Goal: Use online tool/utility: Utilize a website feature to perform a specific function

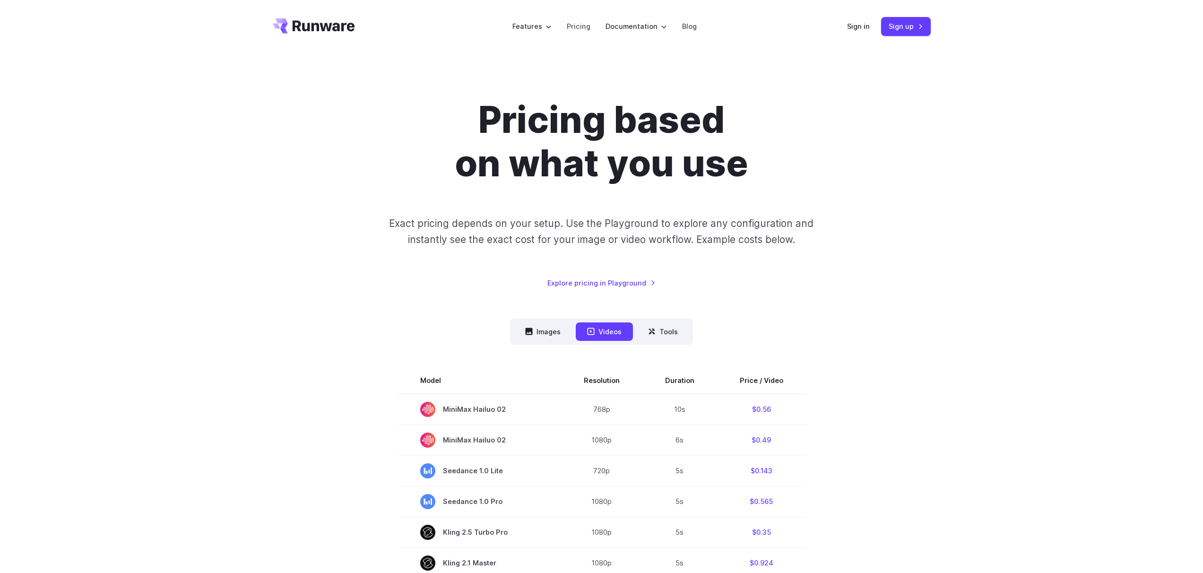
click at [852, 18] on div "Sign in Sign up" at bounding box center [889, 26] width 84 height 18
click at [858, 25] on link "Sign in" at bounding box center [858, 26] width 23 height 11
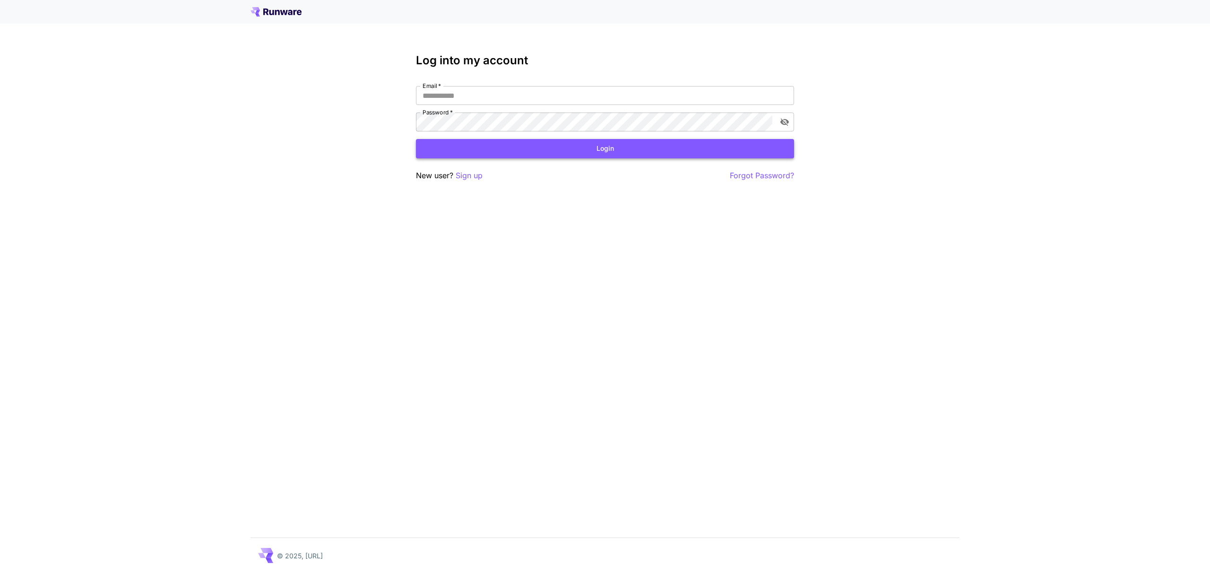
type input "**********"
click at [538, 144] on button "Login" at bounding box center [605, 148] width 378 height 19
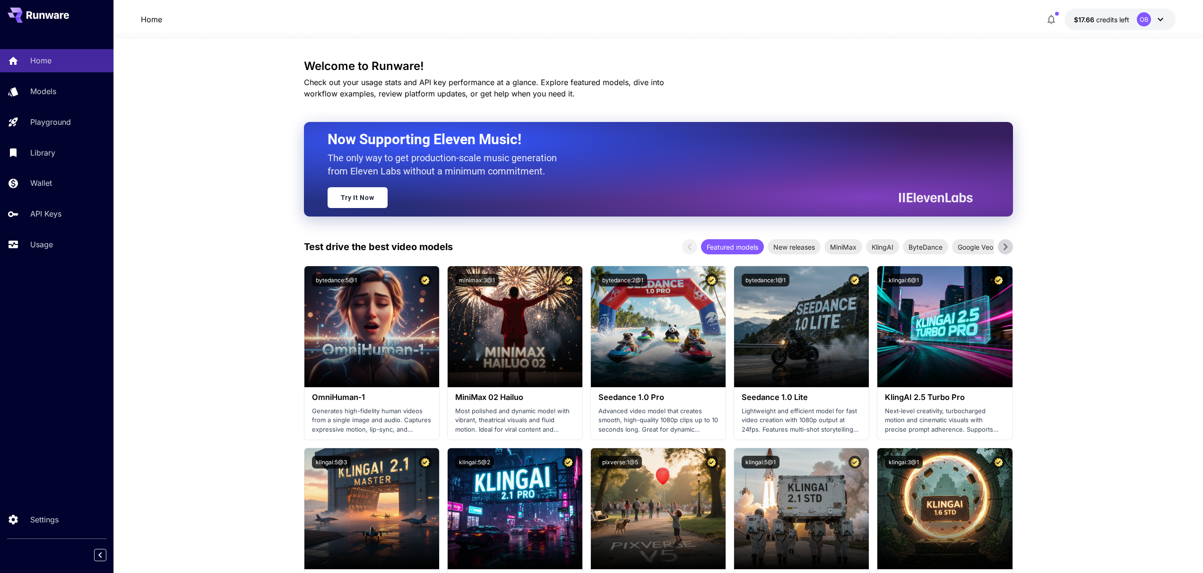
click at [1130, 17] on button "$17.66 credits left OB" at bounding box center [1120, 20] width 111 height 22
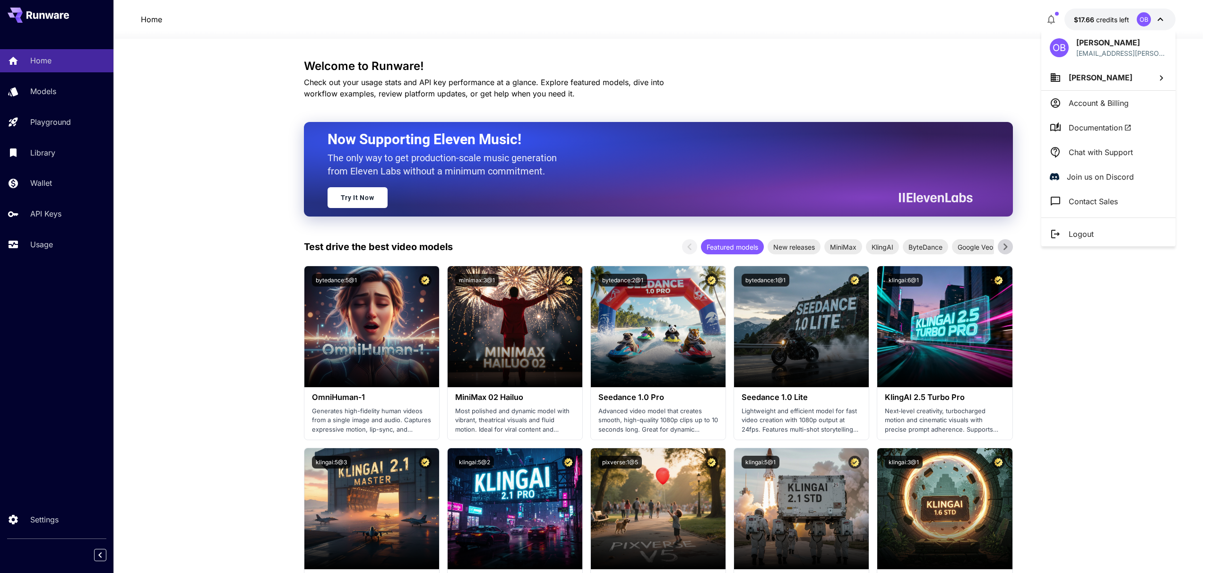
click at [41, 87] on div at bounding box center [605, 286] width 1210 height 573
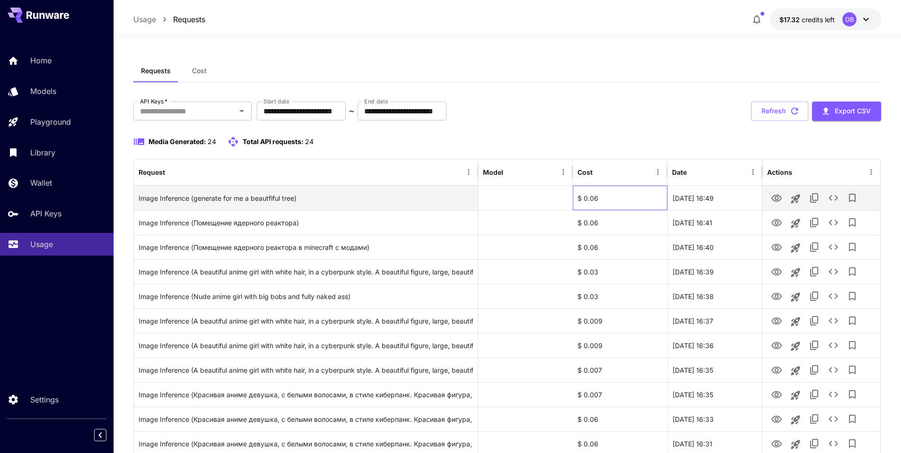
click at [592, 197] on div "$ 0.06" at bounding box center [620, 198] width 95 height 25
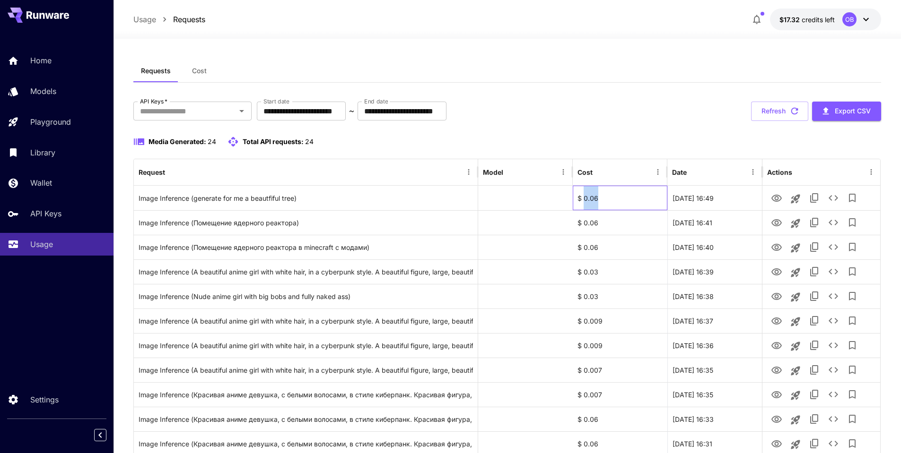
copy div "0.06"
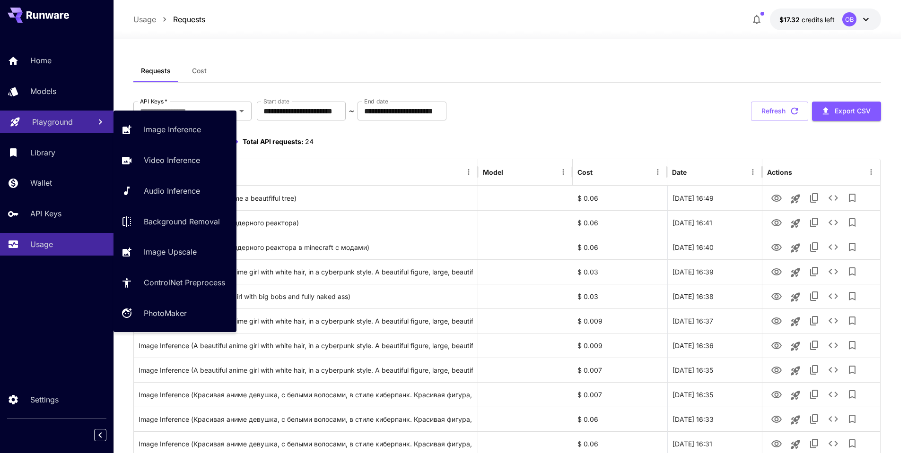
click at [53, 122] on p "Playground" at bounding box center [52, 121] width 41 height 11
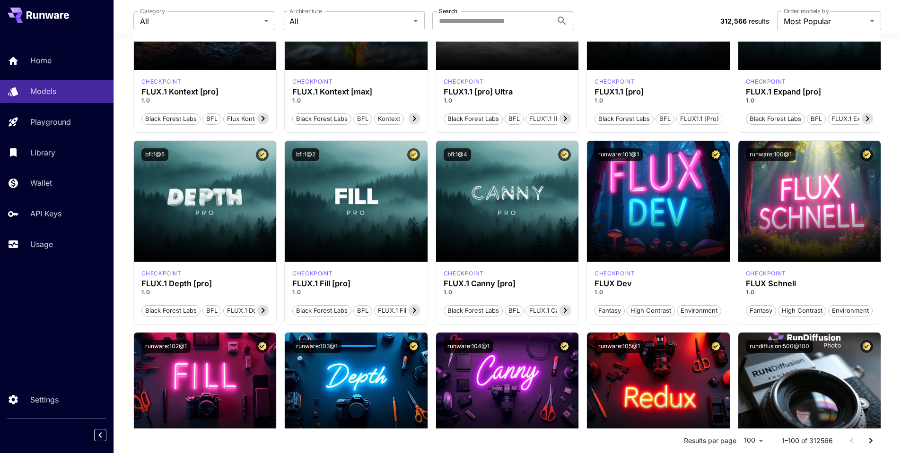
scroll to position [567, 0]
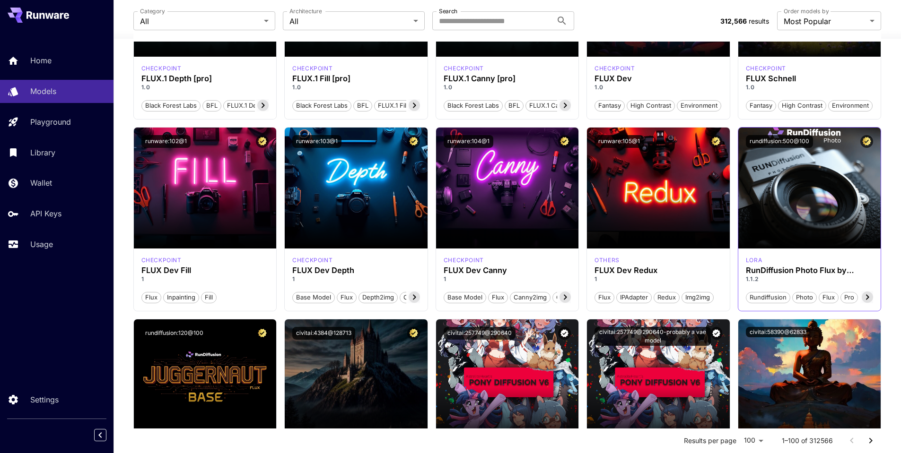
click at [868, 297] on icon at bounding box center [867, 297] width 3 height 5
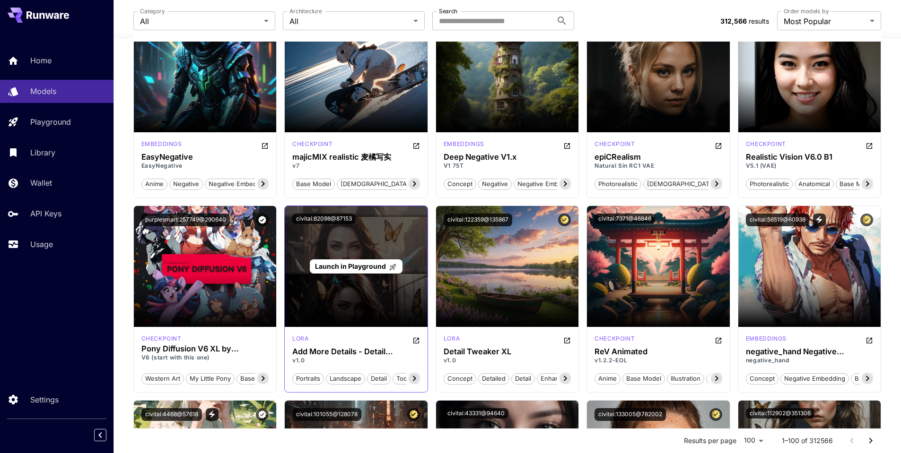
scroll to position [1078, 0]
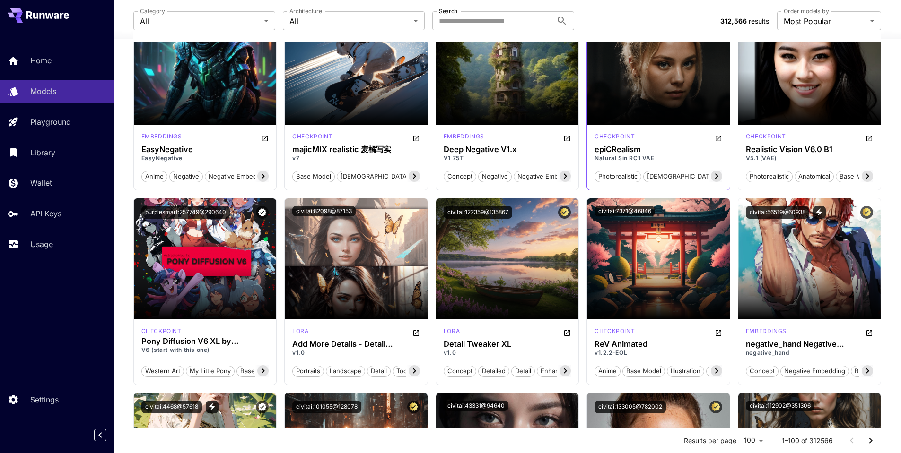
click at [715, 179] on icon at bounding box center [716, 176] width 3 height 5
click at [718, 177] on icon at bounding box center [716, 176] width 11 height 11
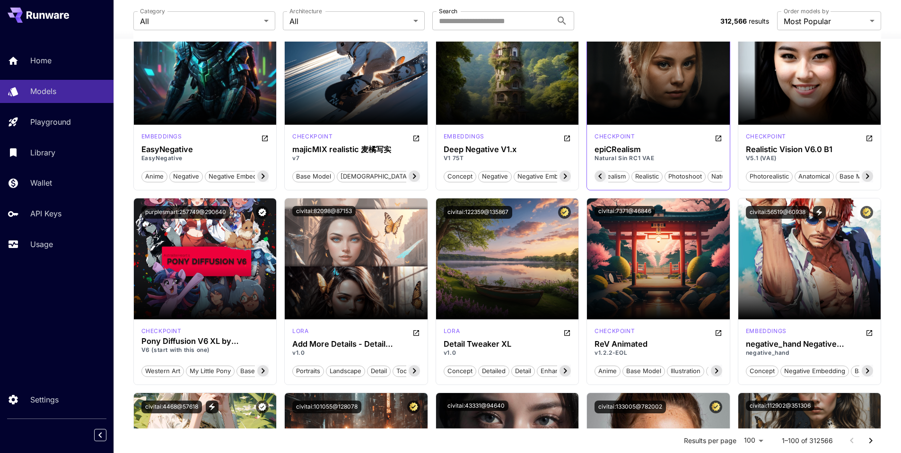
scroll to position [0, 392]
click at [867, 178] on icon at bounding box center [867, 176] width 3 height 5
click at [870, 179] on icon at bounding box center [866, 176] width 11 height 11
click at [870, 179] on span "semi-realistic" at bounding box center [848, 176] width 47 height 9
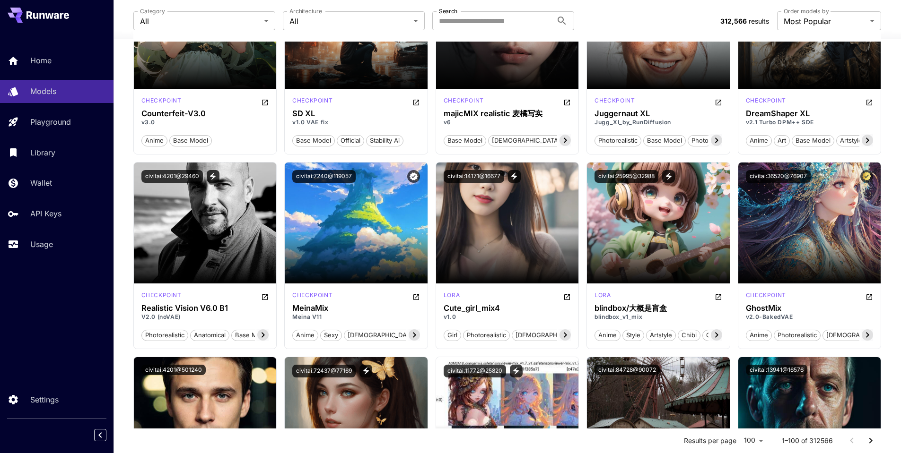
scroll to position [1532, 0]
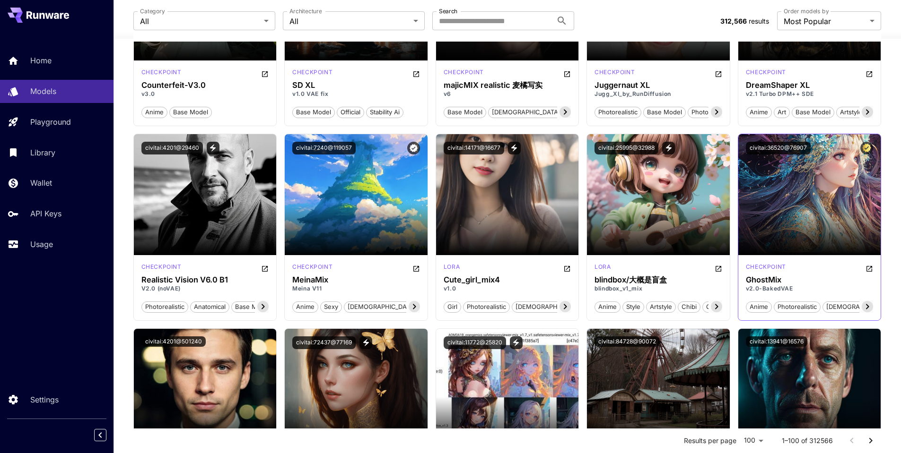
click at [871, 307] on icon at bounding box center [866, 306] width 11 height 11
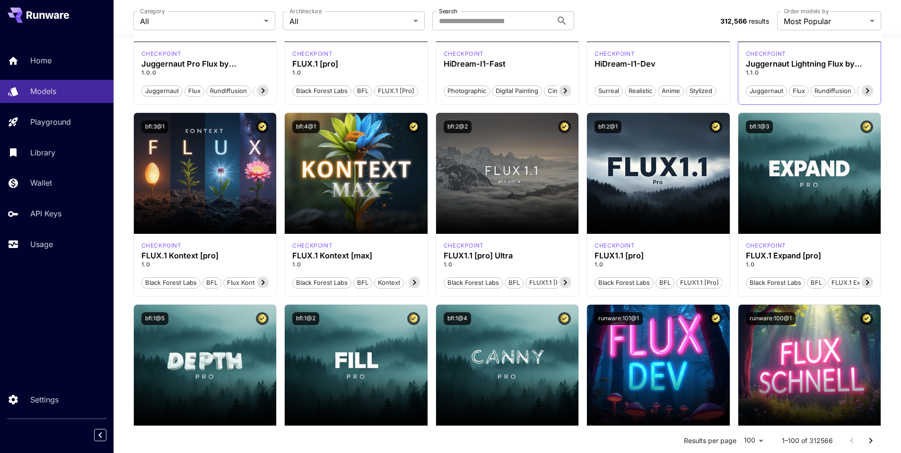
scroll to position [0, 0]
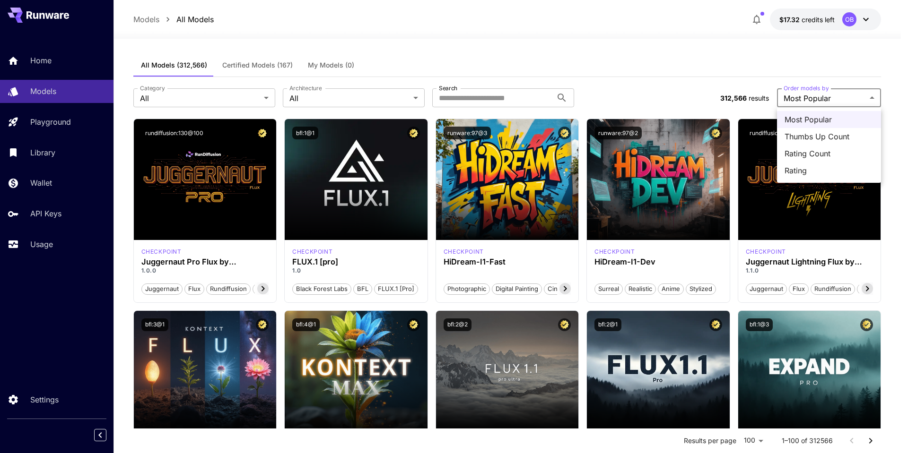
click at [585, 60] on div at bounding box center [454, 226] width 908 height 453
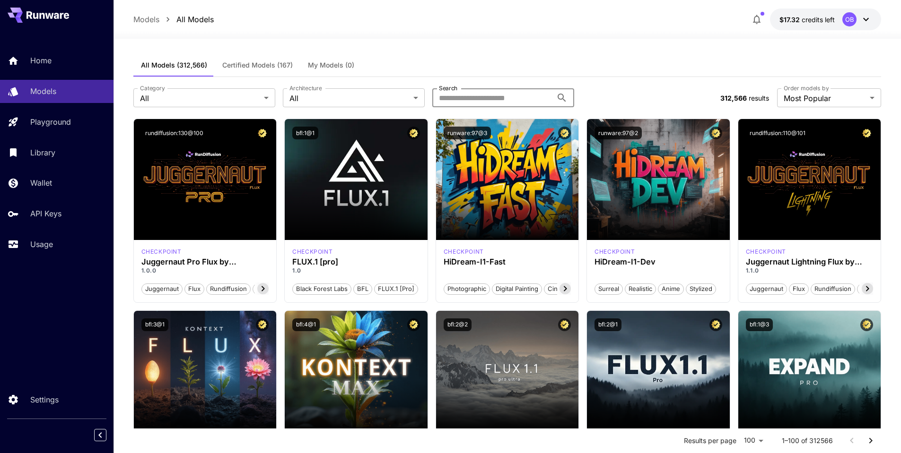
click at [500, 73] on div "All Models (312,566) Certified Models (167) My Models (0)" at bounding box center [507, 65] width 748 height 23
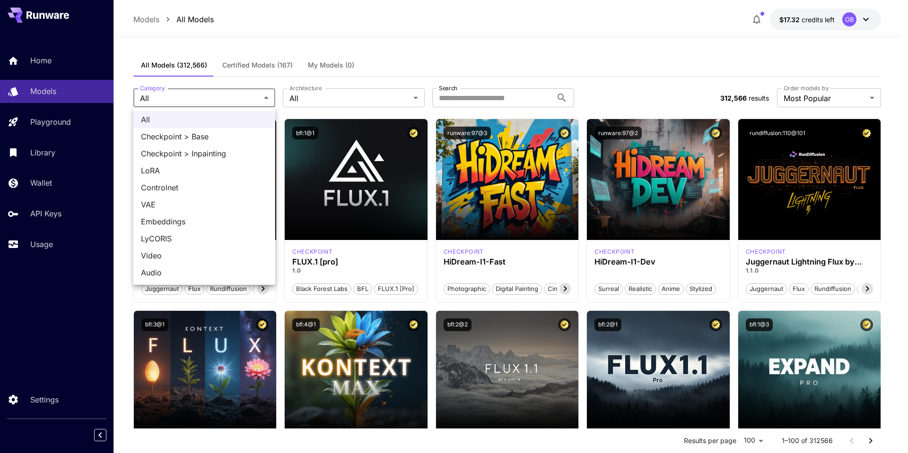
click at [355, 99] on div at bounding box center [454, 226] width 908 height 453
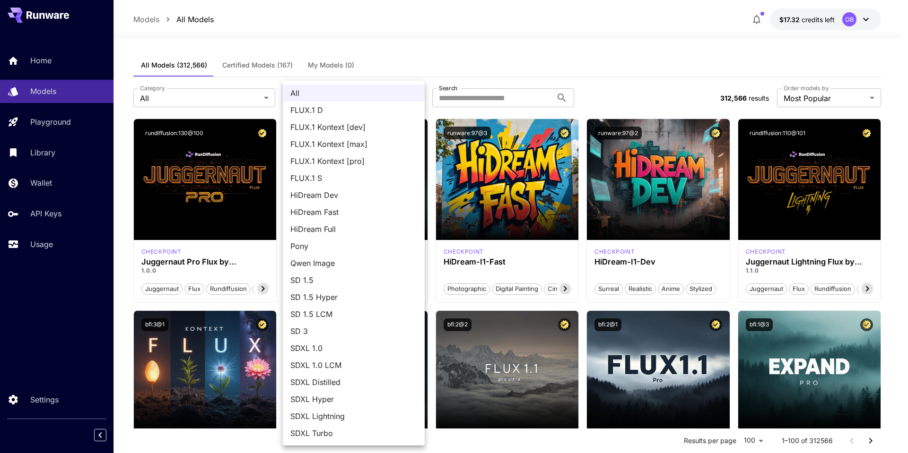
click at [870, 102] on div at bounding box center [454, 226] width 908 height 453
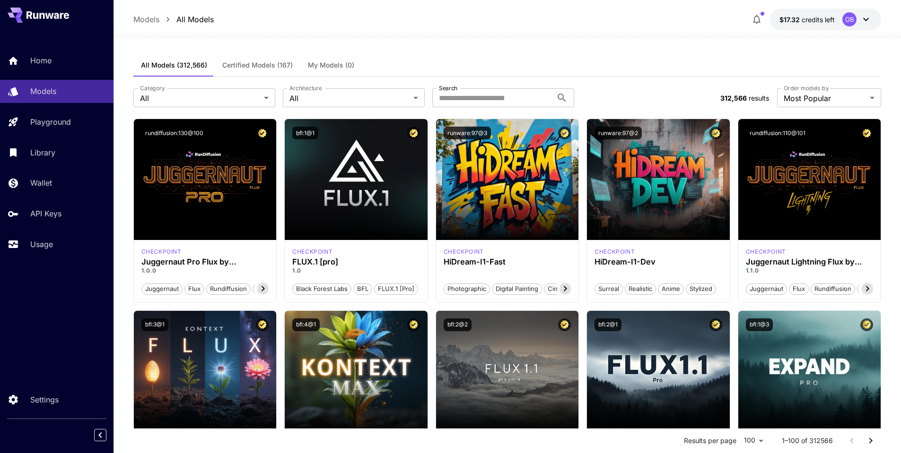
click at [863, 104] on div "All FLUX.1 D FLUX.1 Kontext [dev] FLUX.1 Kontext [max] FLUX.1 Kontext [pro] FLU…" at bounding box center [450, 226] width 901 height 453
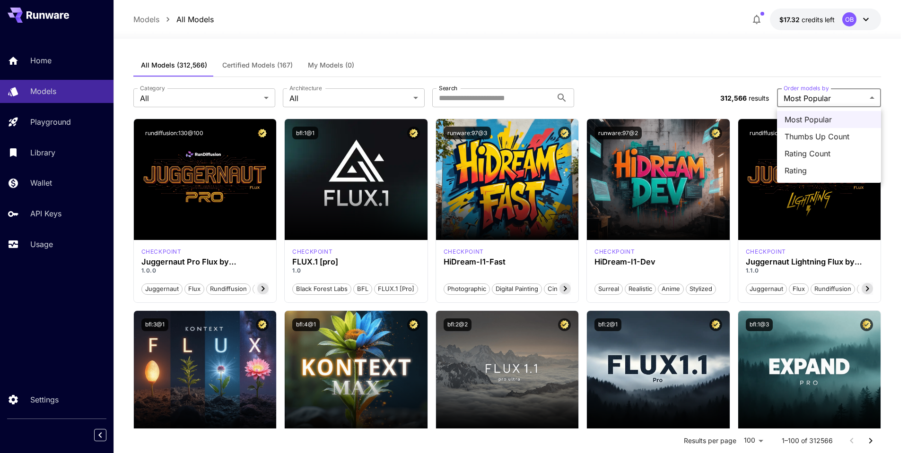
click at [648, 67] on div at bounding box center [454, 226] width 908 height 453
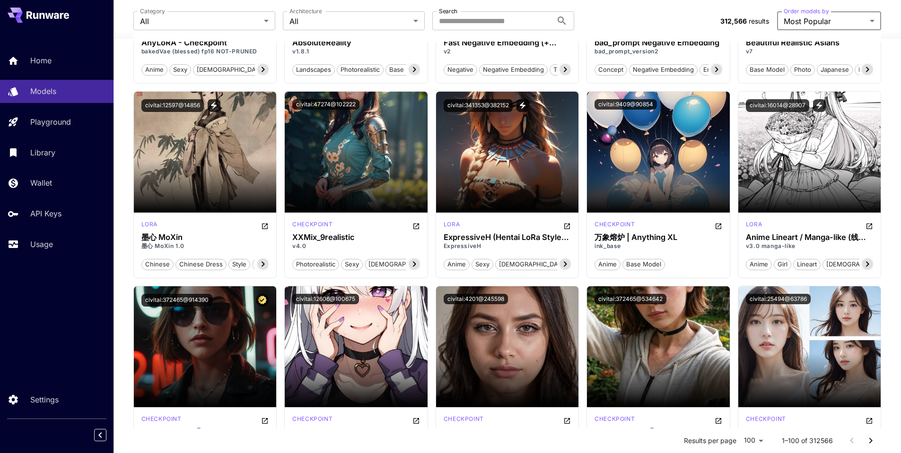
scroll to position [2227, 0]
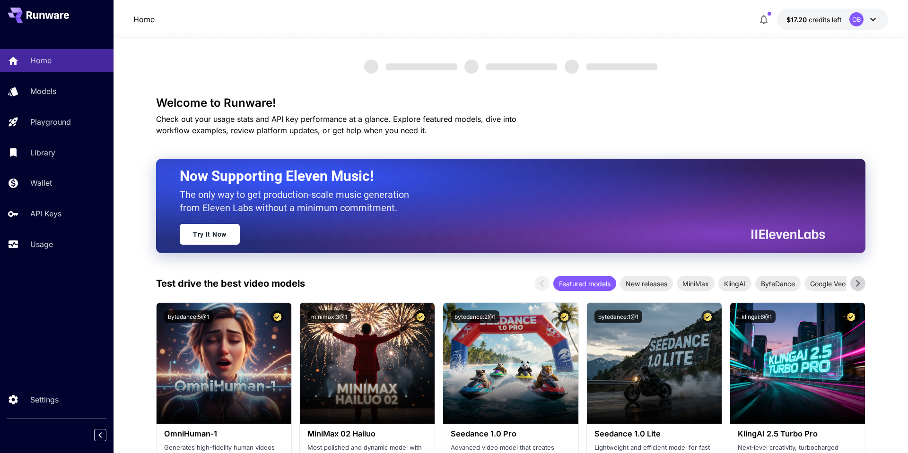
click at [47, 92] on p "Models" at bounding box center [43, 91] width 26 height 11
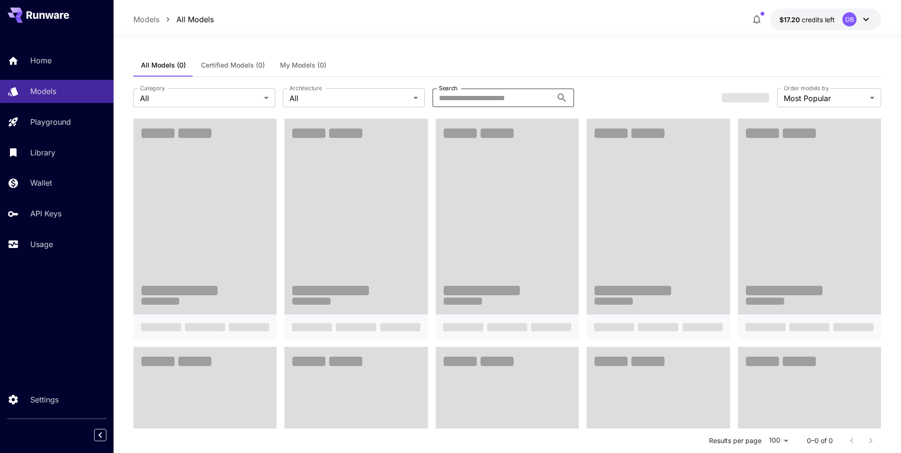
click at [482, 95] on input "Search" at bounding box center [492, 97] width 120 height 19
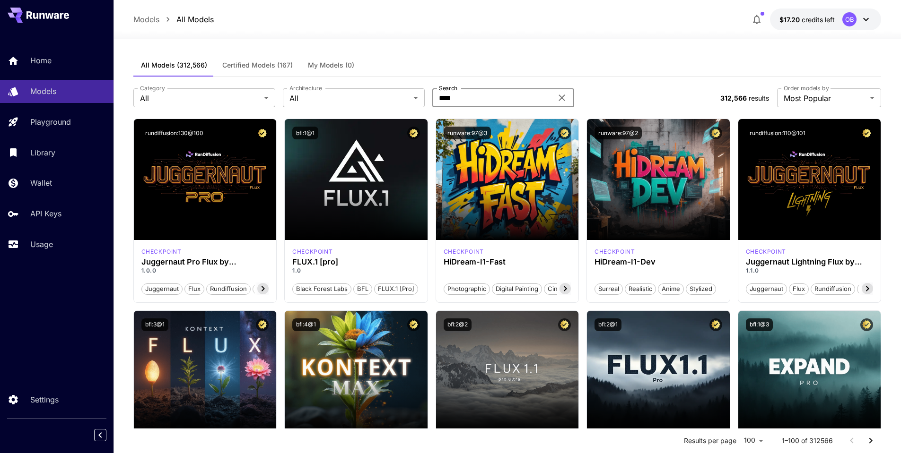
type input "****"
click at [590, 71] on div "All Models (312,566) Certified Models (167) My Models (0)" at bounding box center [507, 65] width 748 height 23
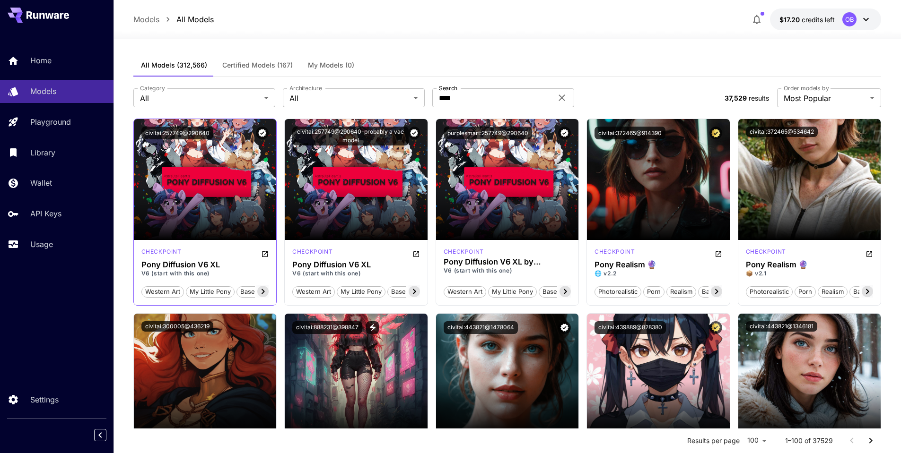
click at [260, 292] on icon at bounding box center [262, 291] width 11 height 11
click at [261, 294] on span "base model" at bounding box center [249, 291] width 42 height 9
click at [139, 292] on div "checkpoint Pony Diffusion V6 XL V6 (start with this one) western art my little …" at bounding box center [205, 272] width 143 height 65
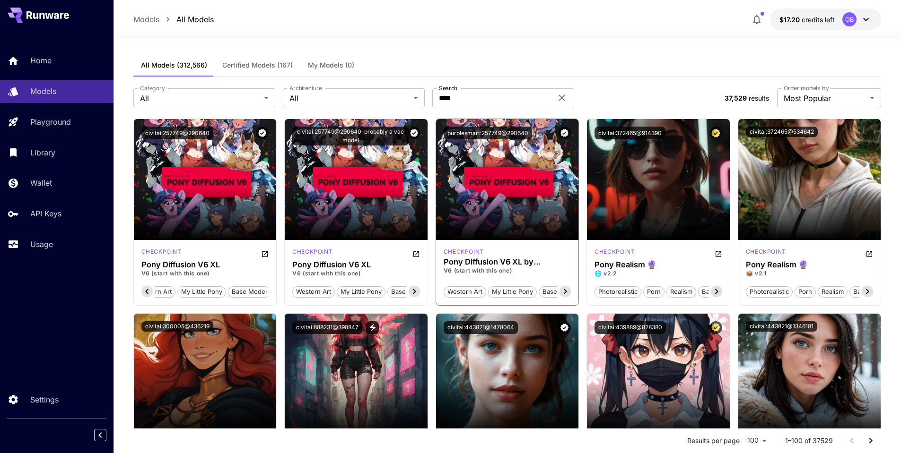
click at [564, 290] on icon at bounding box center [564, 291] width 11 height 11
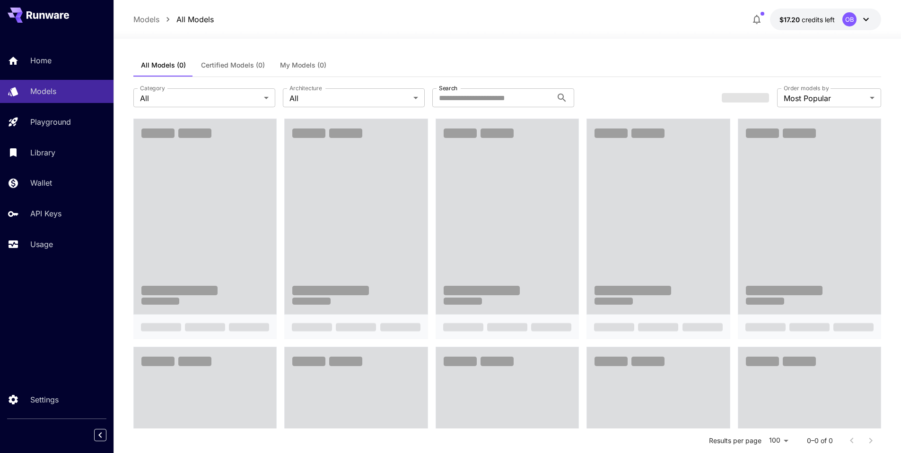
click at [560, 70] on div "All Models (0) Certified Models (0) My Models (0)" at bounding box center [507, 65] width 748 height 23
click at [513, 102] on input "Search" at bounding box center [492, 97] width 120 height 19
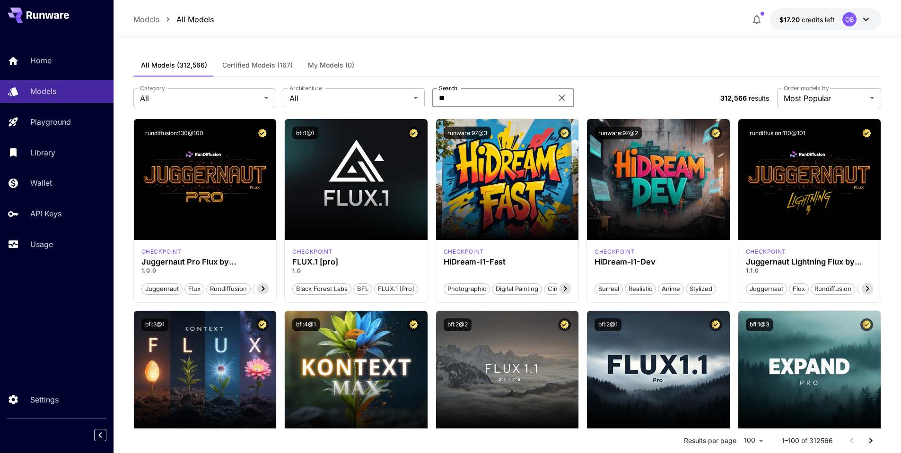
type input "*"
type input "****"
click at [606, 36] on div at bounding box center [506, 32] width 787 height 11
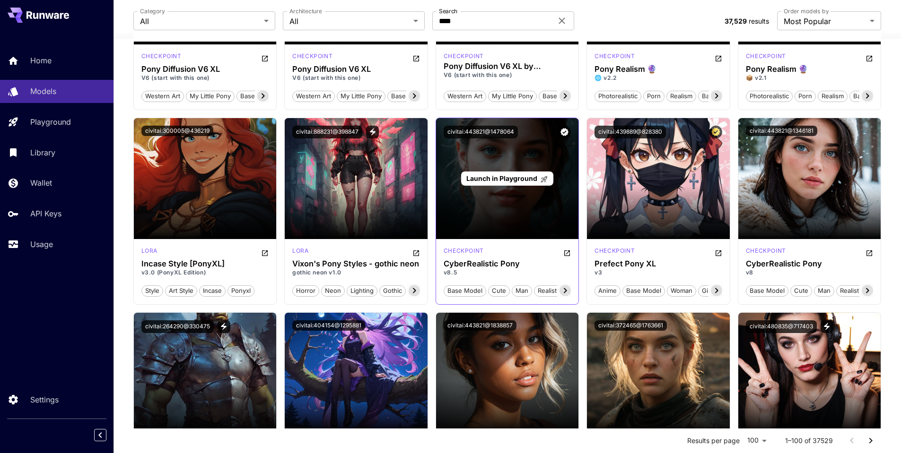
scroll to position [170, 0]
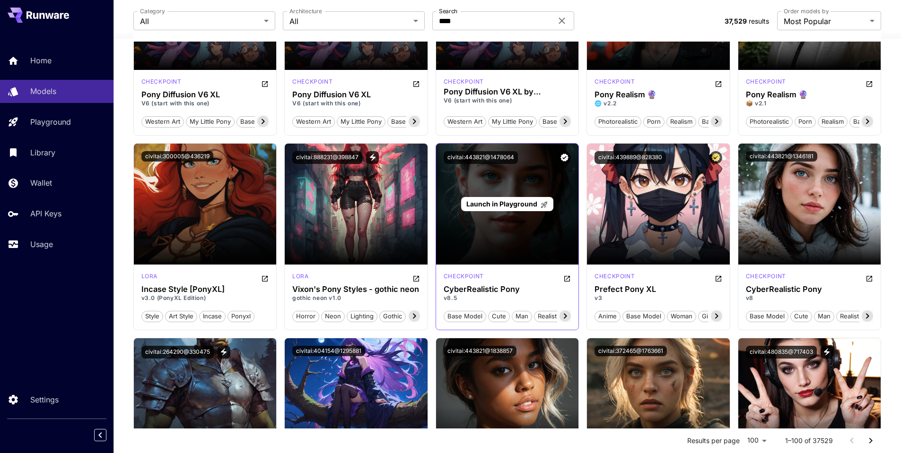
click at [519, 204] on span "Launch in Playground" at bounding box center [501, 204] width 71 height 8
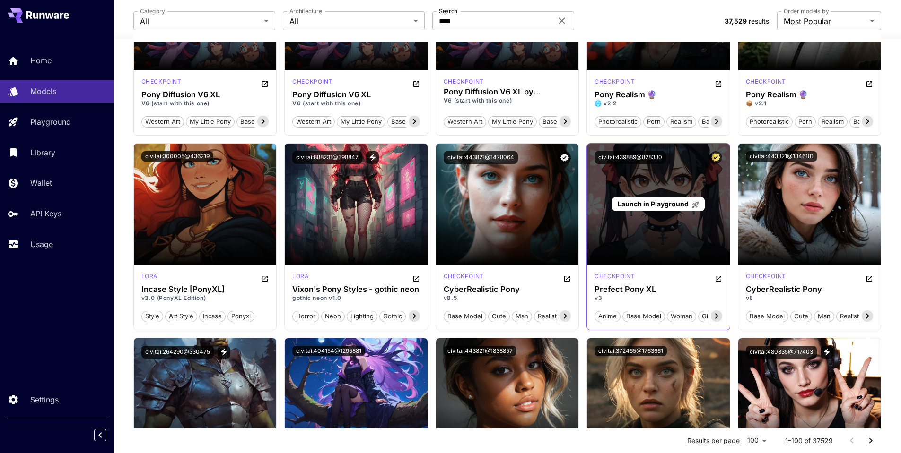
click at [651, 203] on span "Launch in Playground" at bounding box center [652, 204] width 71 height 8
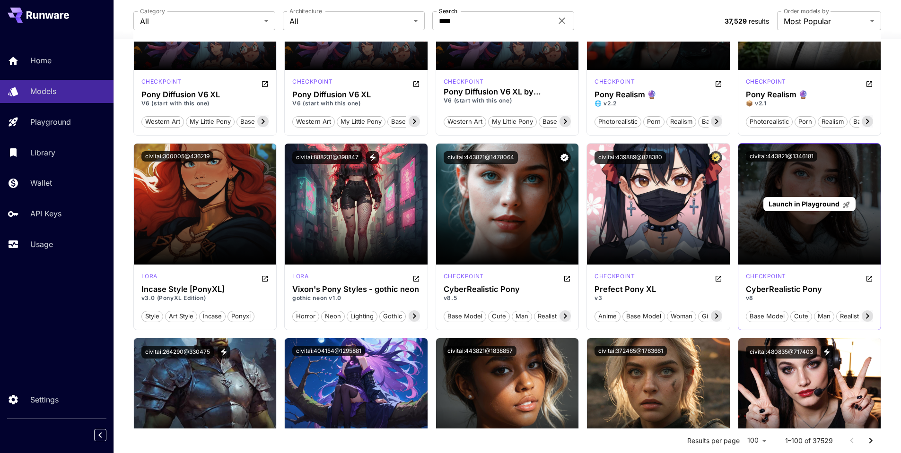
click at [806, 205] on span "Launch in Playground" at bounding box center [803, 204] width 71 height 8
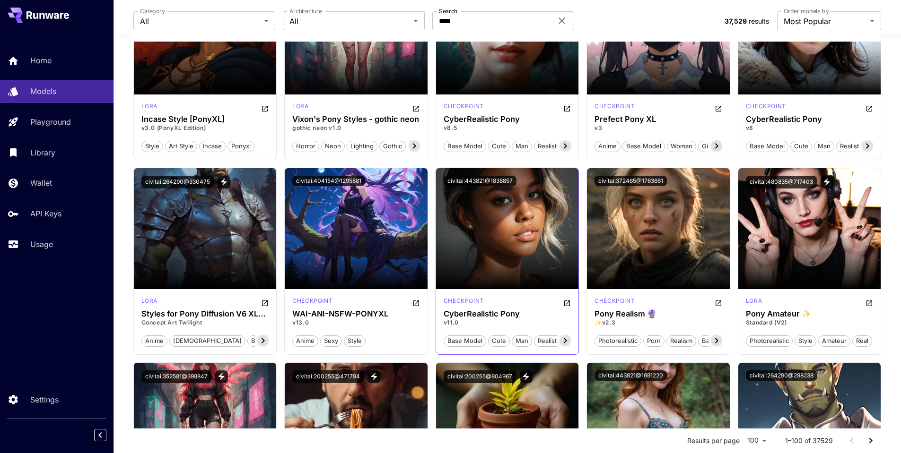
click at [568, 340] on icon at bounding box center [564, 340] width 11 height 11
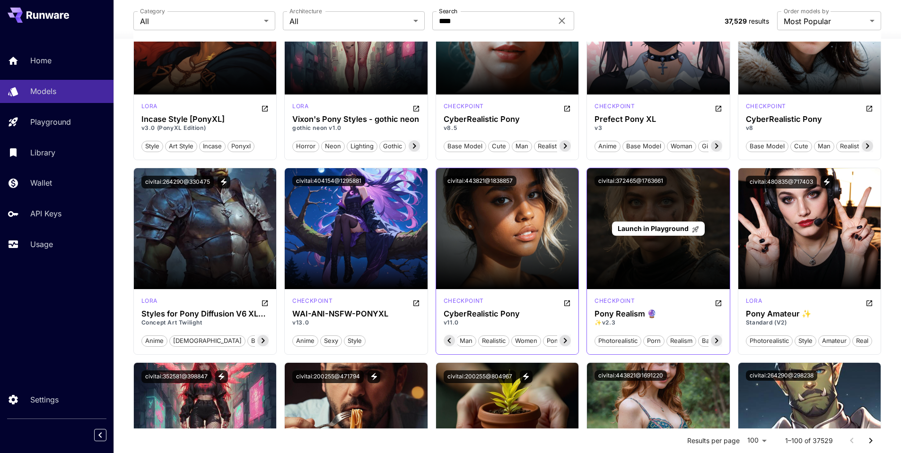
click at [662, 226] on span "Launch in Playground" at bounding box center [652, 229] width 71 height 8
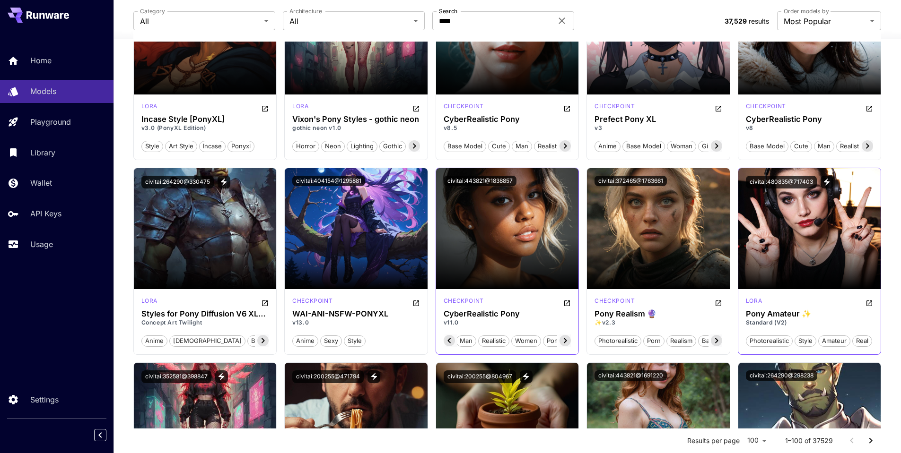
scroll to position [454, 0]
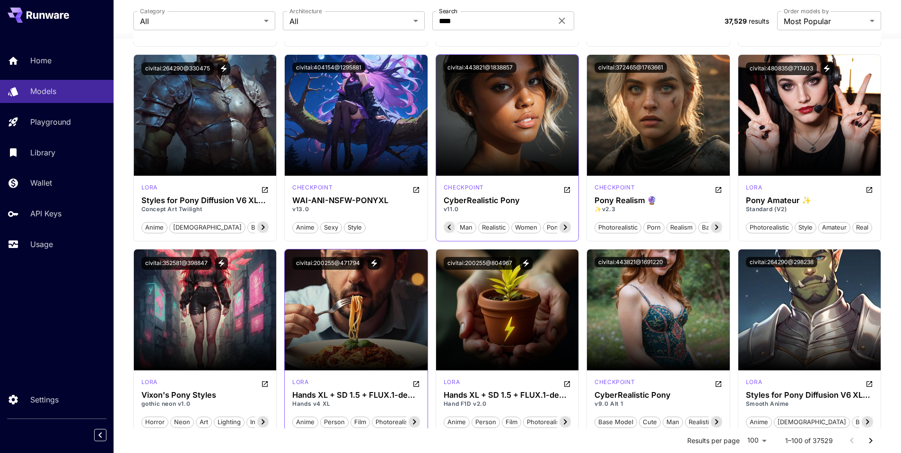
click at [417, 420] on icon at bounding box center [413, 422] width 11 height 11
click at [415, 422] on icon at bounding box center [414, 421] width 3 height 5
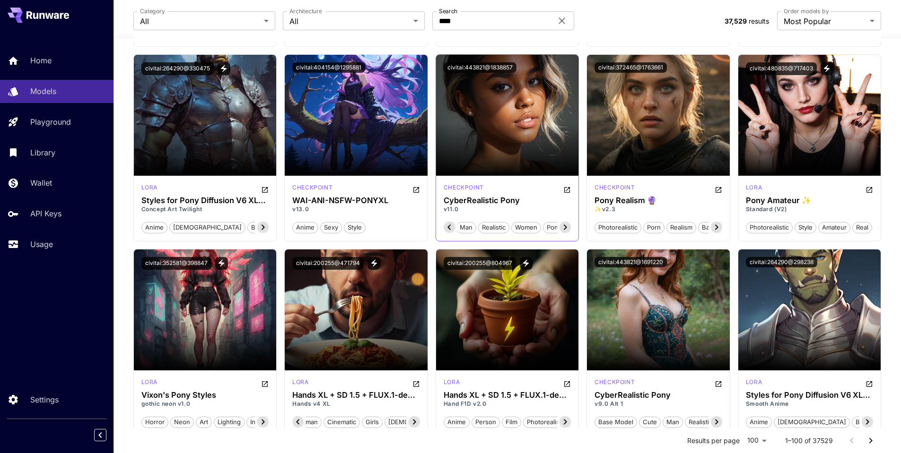
click at [415, 422] on icon at bounding box center [414, 421] width 3 height 5
click at [415, 421] on icon at bounding box center [414, 421] width 3 height 5
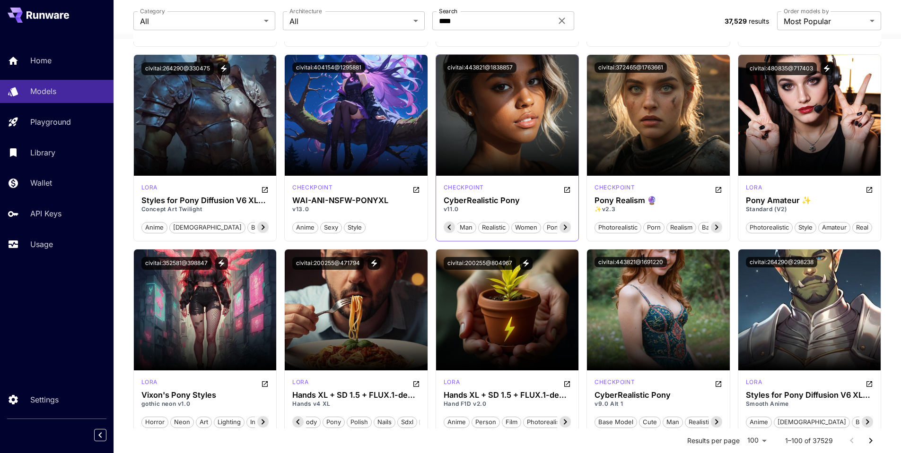
click at [503, 421] on span "flux" at bounding box center [512, 422] width 19 height 9
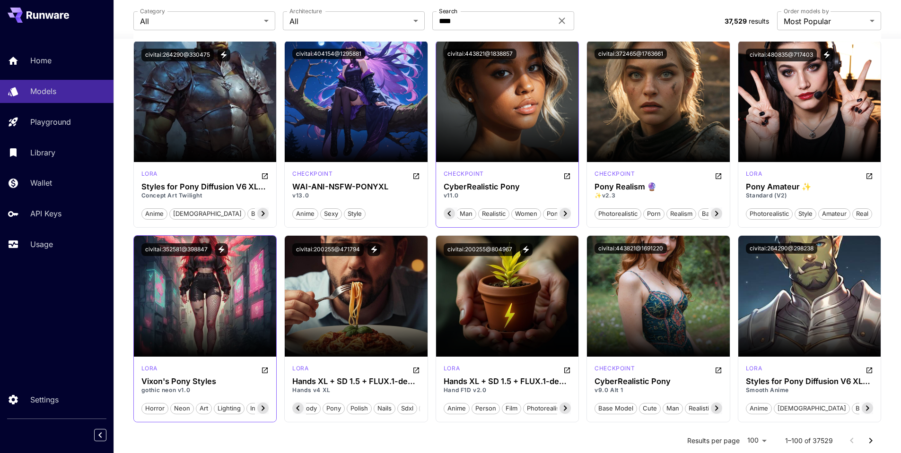
scroll to position [511, 0]
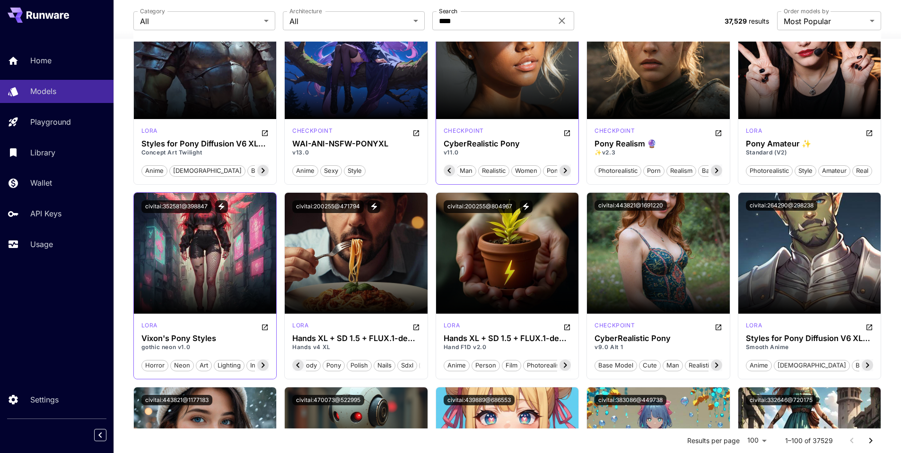
click at [261, 367] on icon at bounding box center [262, 365] width 11 height 11
click at [262, 367] on icon at bounding box center [262, 365] width 3 height 5
click at [262, 367] on span "long exposure" at bounding box center [243, 365] width 51 height 9
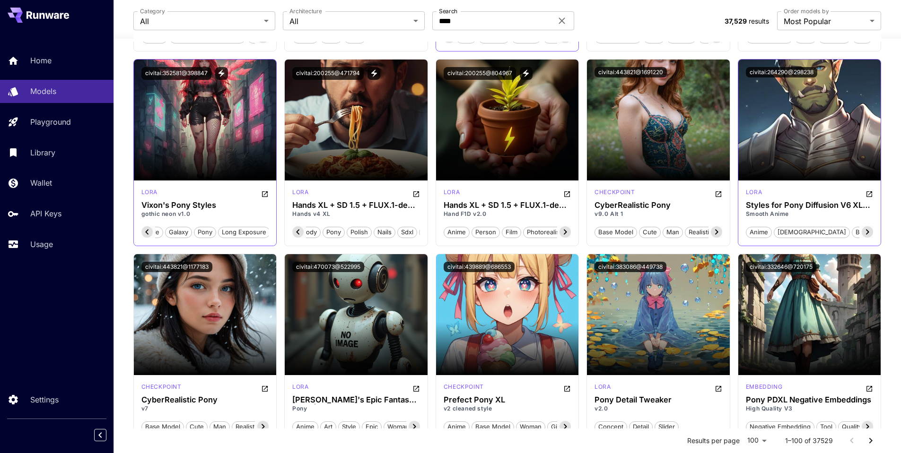
scroll to position [624, 0]
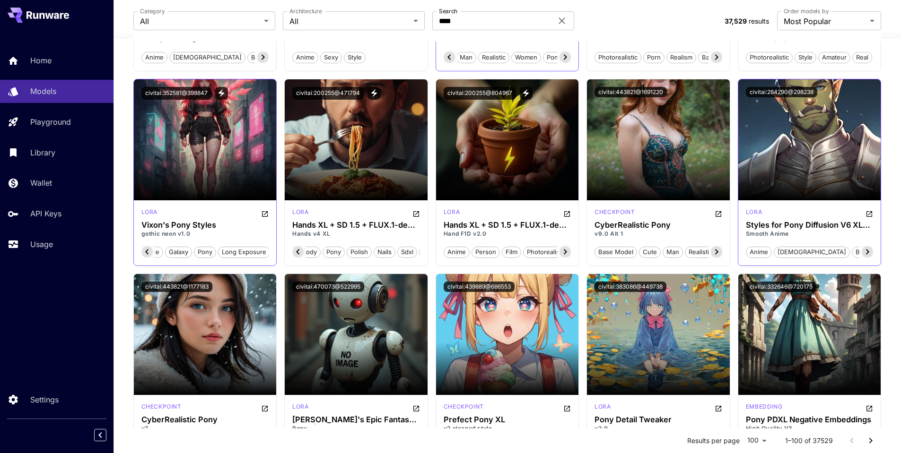
click at [868, 253] on icon at bounding box center [867, 251] width 3 height 5
drag, startPoint x: 868, startPoint y: 253, endPoint x: 864, endPoint y: 231, distance: 22.5
click at [864, 231] on div "[PERSON_NAME] Styles for Pony Diffusion V6 XL (Not Artists styles) Smooth Anime…" at bounding box center [809, 232] width 143 height 65
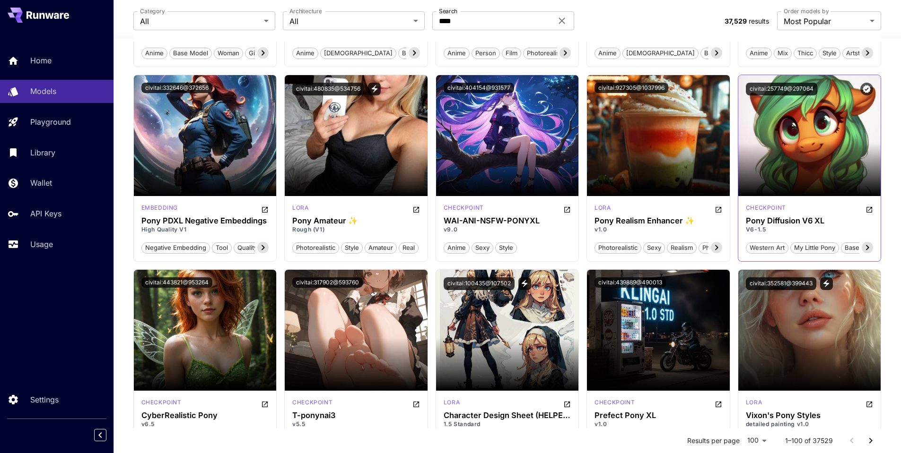
scroll to position [1305, 0]
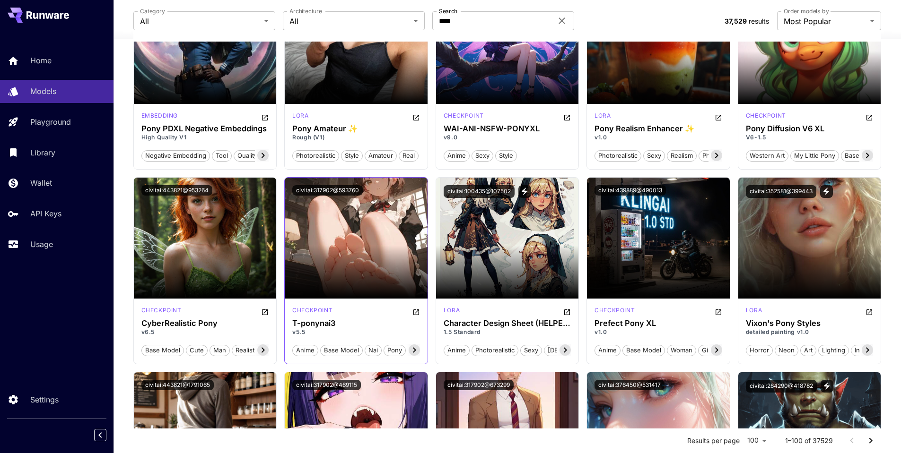
click at [412, 352] on icon at bounding box center [413, 350] width 11 height 11
click at [417, 351] on icon at bounding box center [413, 350] width 11 height 11
click at [418, 351] on span "nai3" at bounding box center [410, 350] width 20 height 9
click at [267, 350] on icon at bounding box center [262, 350] width 11 height 11
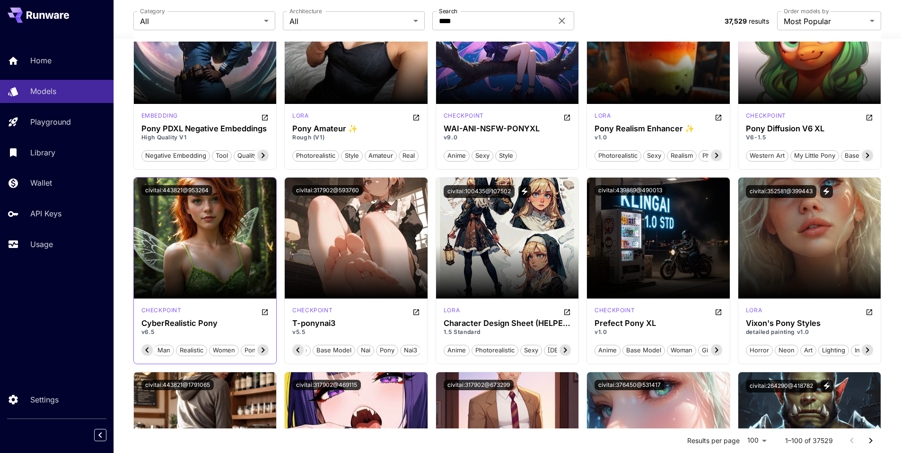
click at [267, 350] on icon at bounding box center [262, 350] width 11 height 11
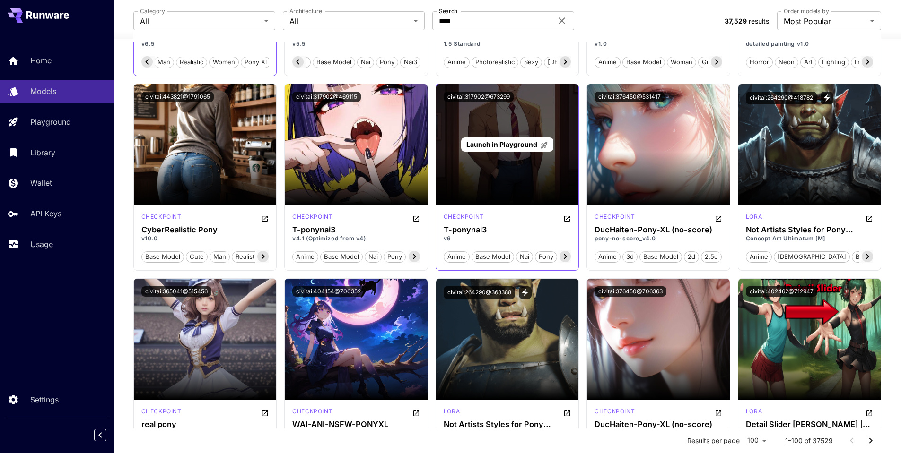
scroll to position [1532, 0]
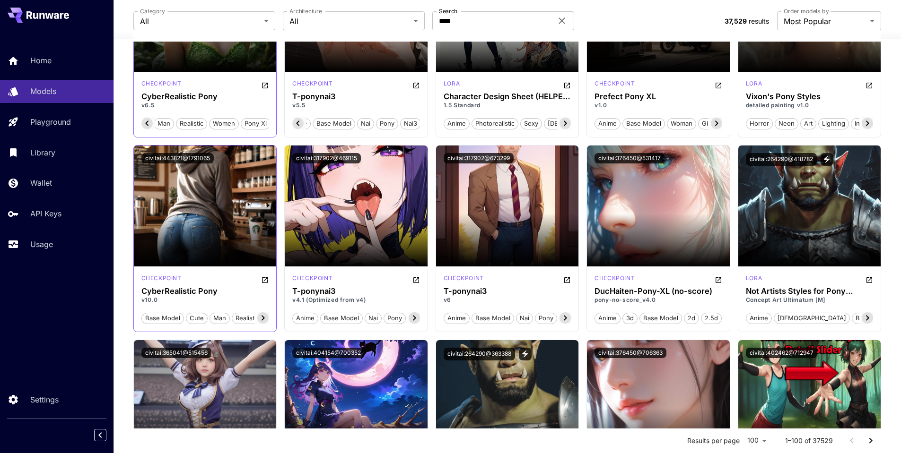
click at [262, 318] on icon at bounding box center [262, 318] width 11 height 11
click at [262, 318] on span "pony xl" at bounding box center [255, 318] width 29 height 9
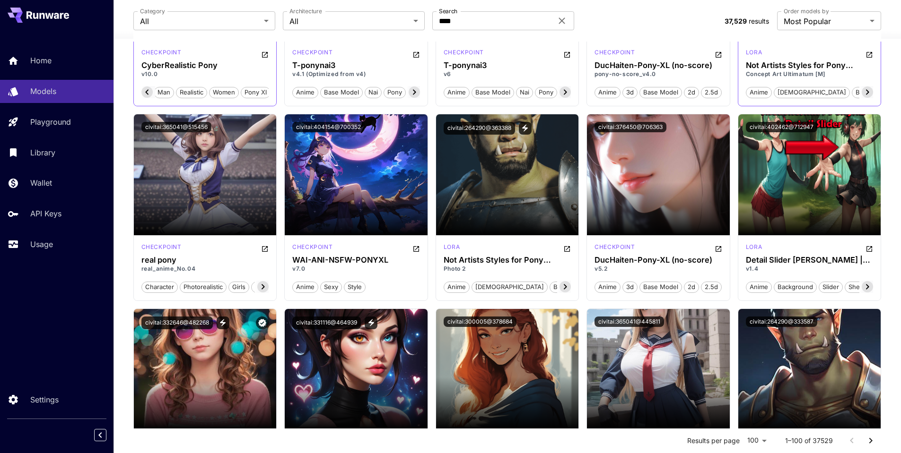
scroll to position [1759, 0]
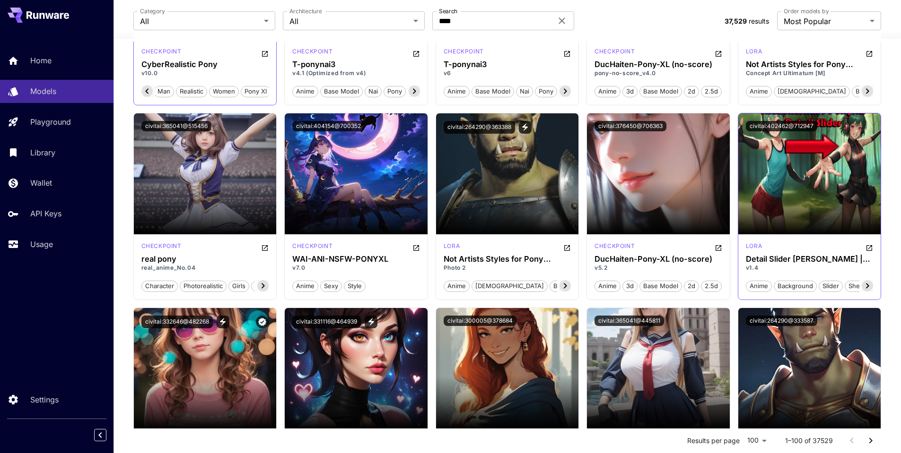
click at [867, 291] on icon at bounding box center [866, 285] width 11 height 11
click at [867, 289] on icon at bounding box center [866, 285] width 11 height 11
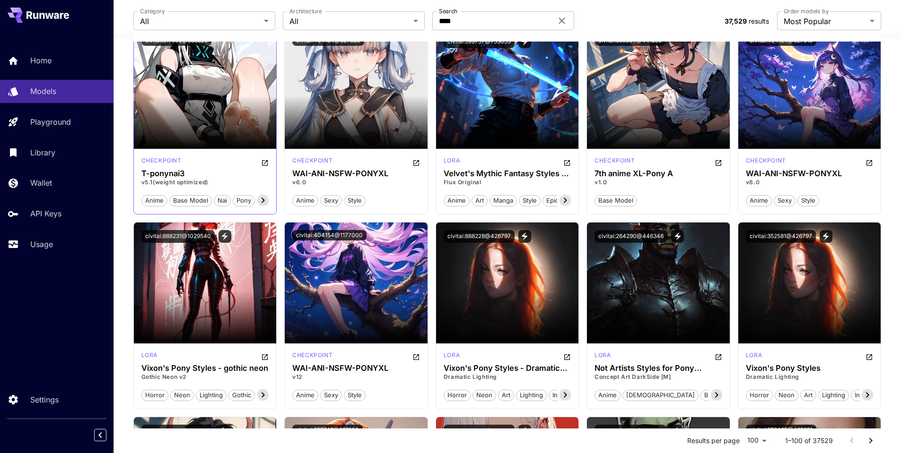
scroll to position [2269, 0]
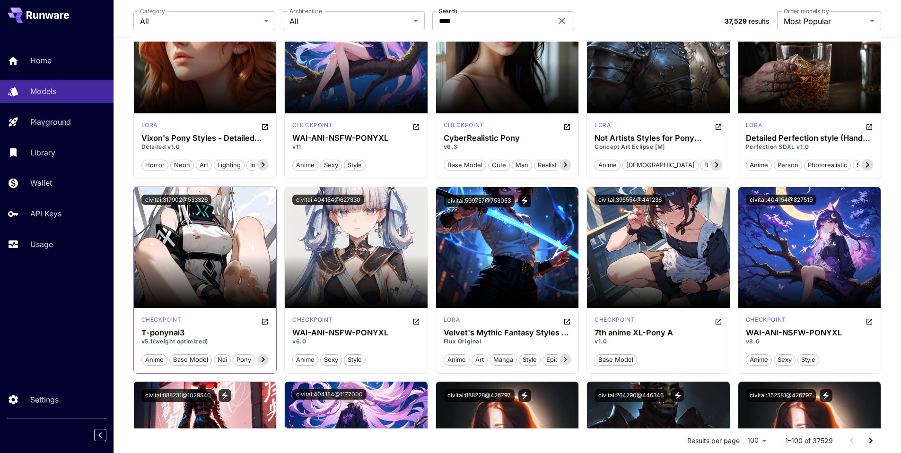
click at [264, 359] on icon at bounding box center [262, 359] width 3 height 5
click at [146, 361] on icon at bounding box center [146, 359] width 11 height 11
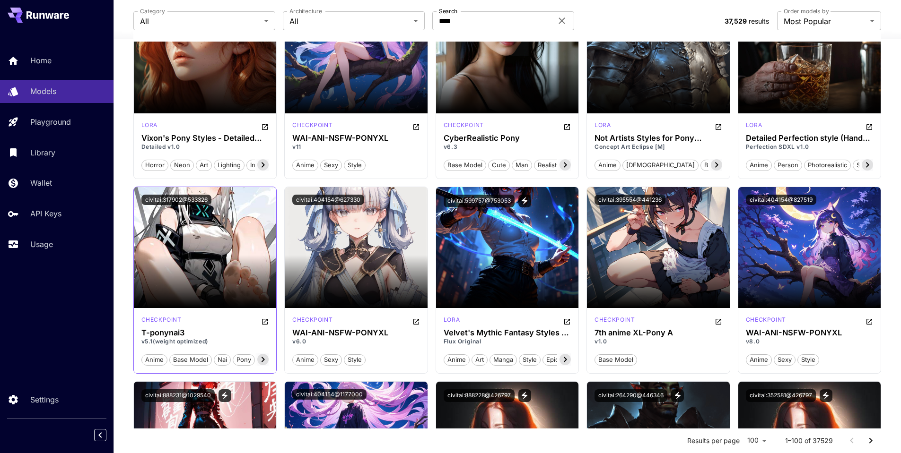
click at [146, 361] on span "anime" at bounding box center [154, 360] width 25 height 9
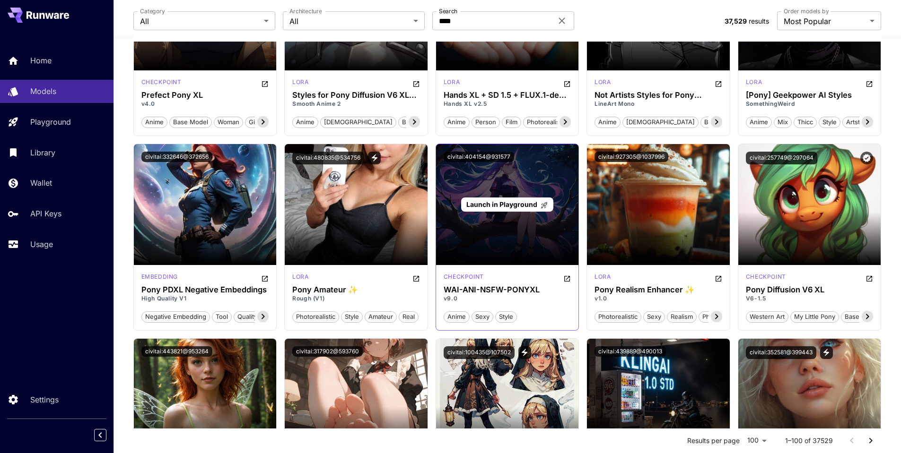
scroll to position [1305, 0]
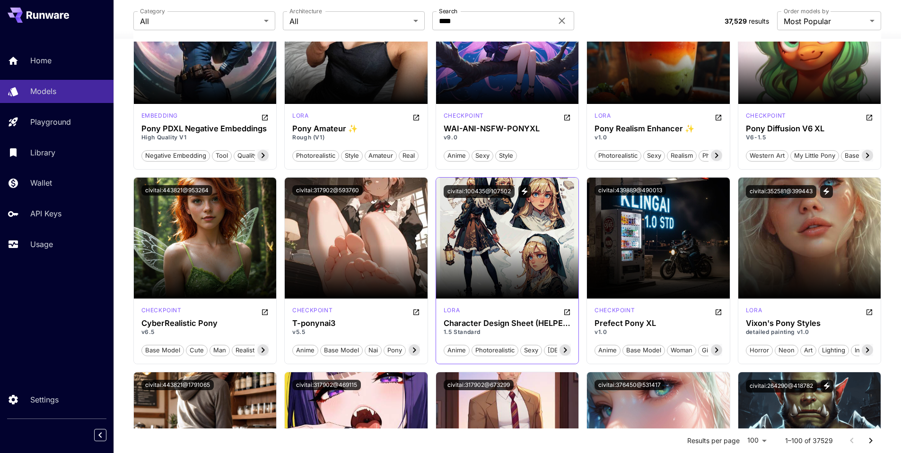
click at [568, 353] on icon at bounding box center [564, 350] width 11 height 11
click at [568, 352] on icon at bounding box center [564, 350] width 11 height 11
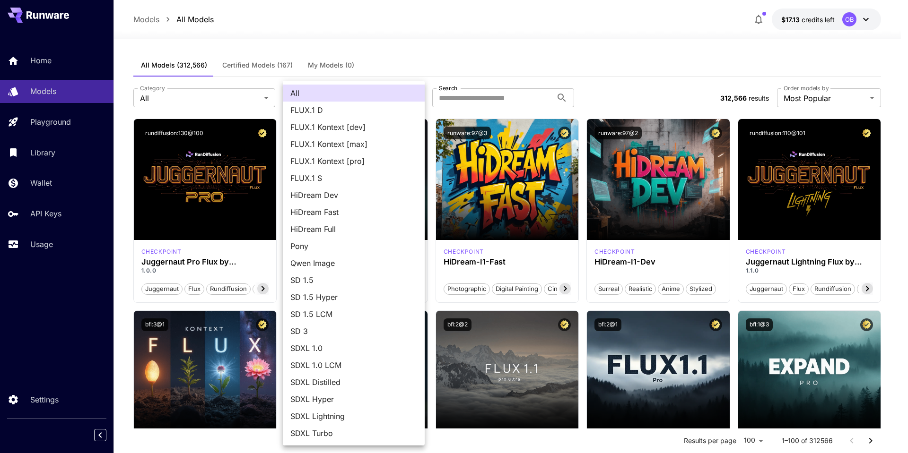
click at [192, 90] on div at bounding box center [454, 226] width 908 height 453
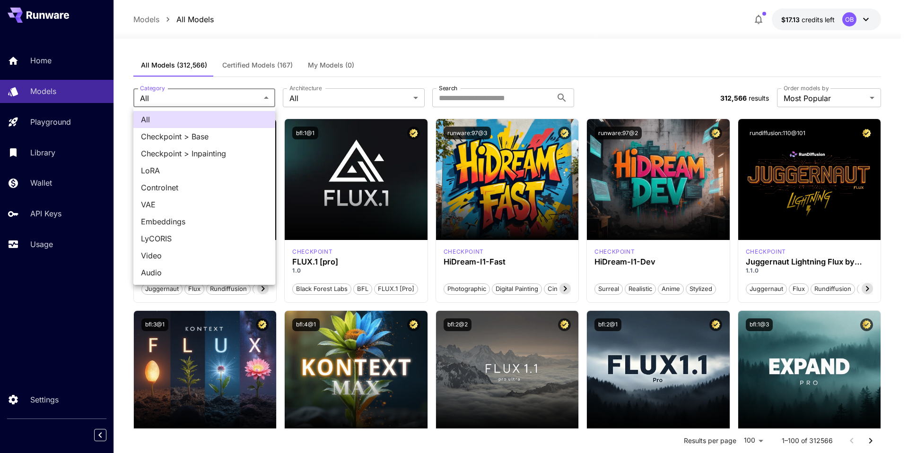
click at [499, 54] on div at bounding box center [454, 226] width 908 height 453
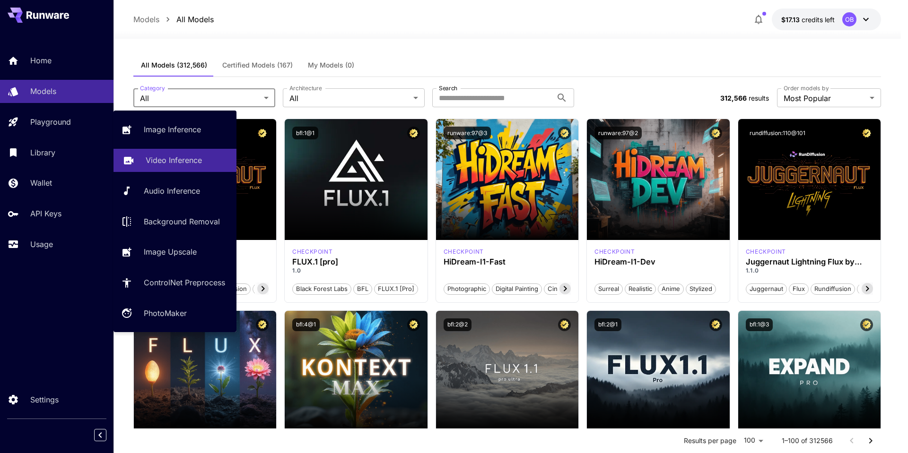
click at [165, 161] on p "Video Inference" at bounding box center [174, 160] width 56 height 11
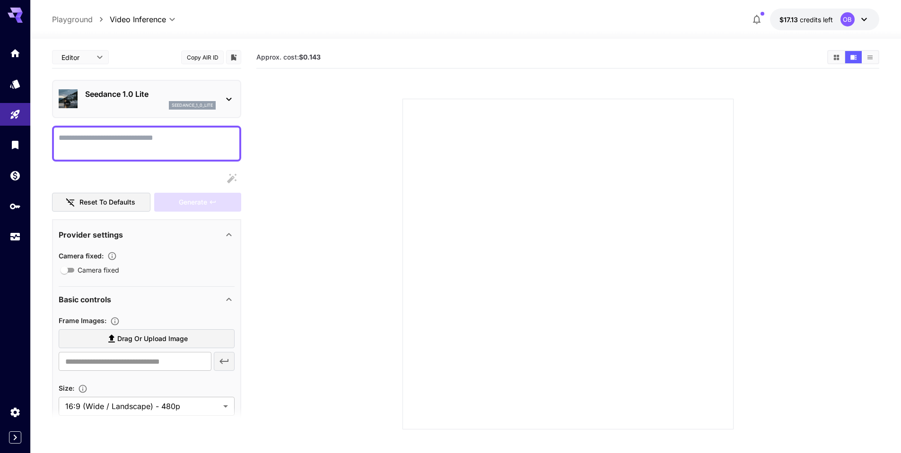
click at [157, 93] on p "Seedance 1.0 Lite" at bounding box center [150, 93] width 130 height 11
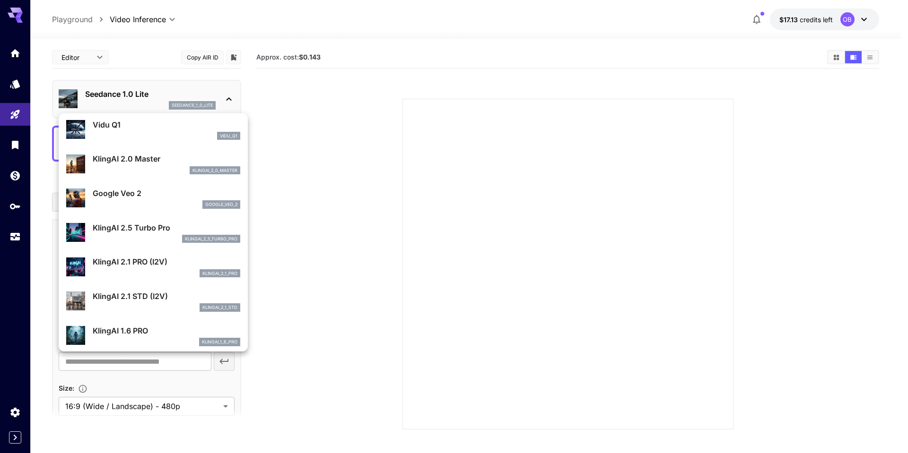
scroll to position [62, 0]
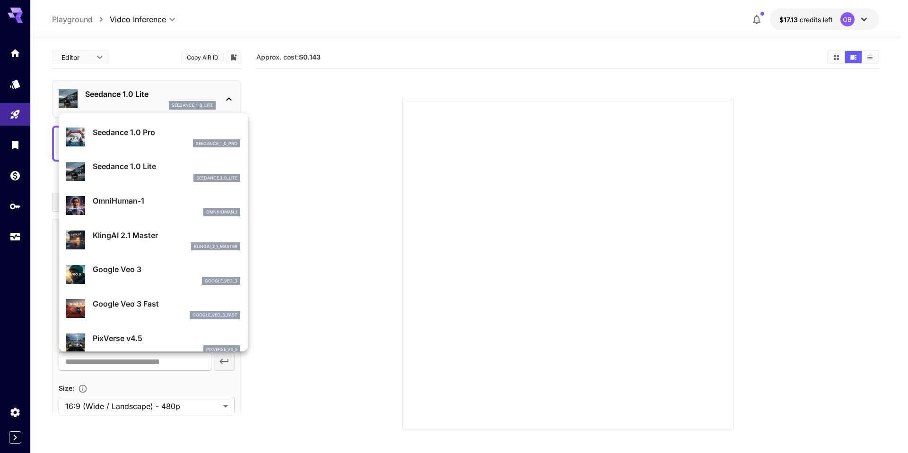
drag, startPoint x: 160, startPoint y: 199, endPoint x: 173, endPoint y: 158, distance: 42.6
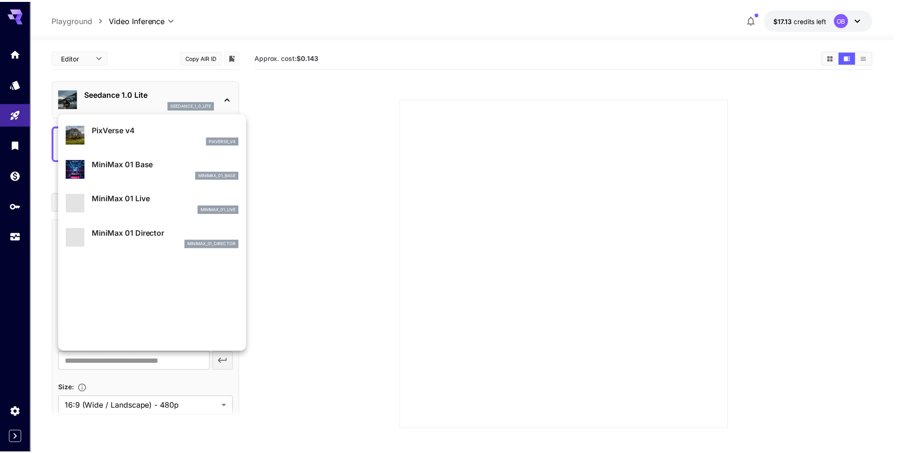
scroll to position [799, 0]
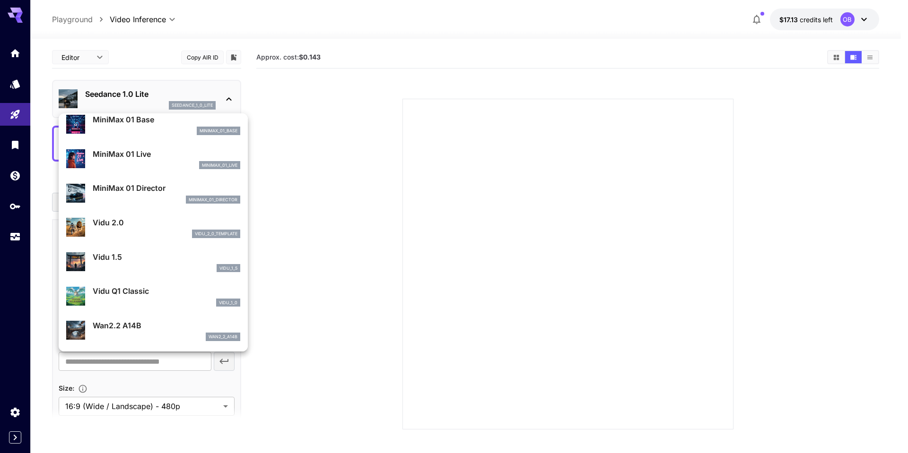
click at [384, 33] on div at bounding box center [454, 226] width 908 height 453
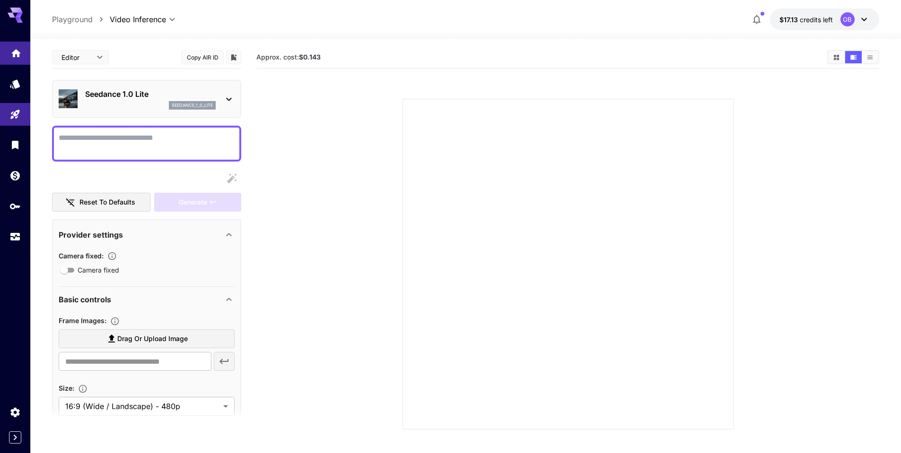
click at [18, 58] on link at bounding box center [15, 53] width 30 height 23
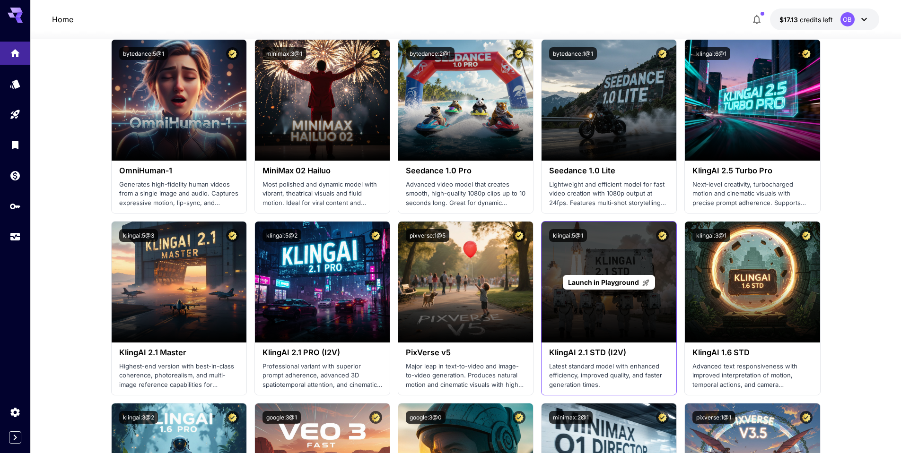
scroll to position [227, 0]
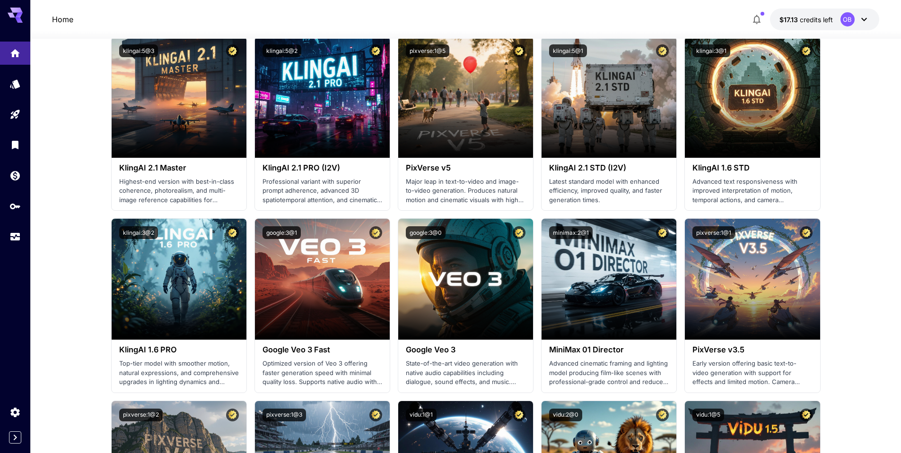
scroll to position [454, 0]
